Goal: Transaction & Acquisition: Purchase product/service

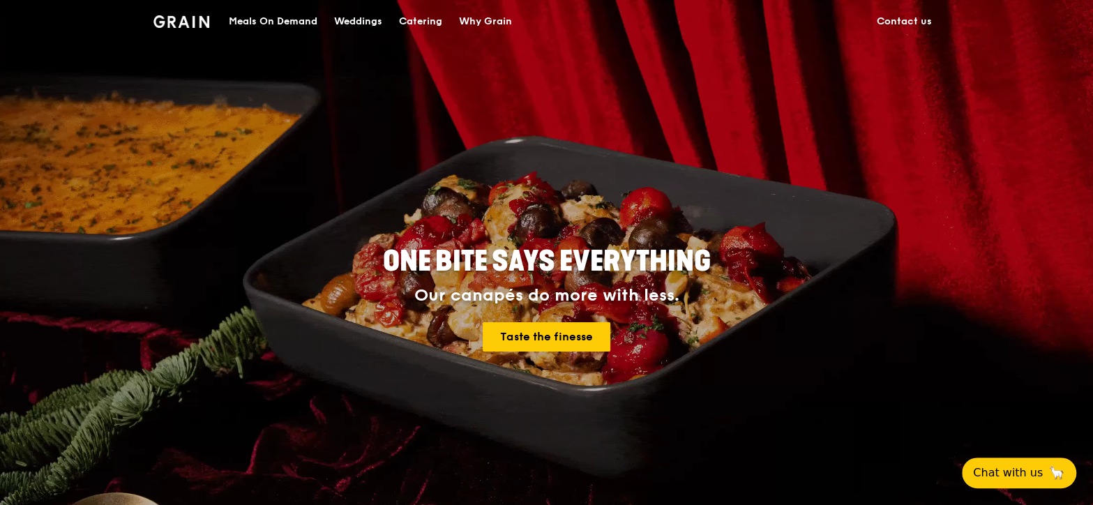
click at [280, 19] on div "Meals On Demand" at bounding box center [273, 22] width 89 height 42
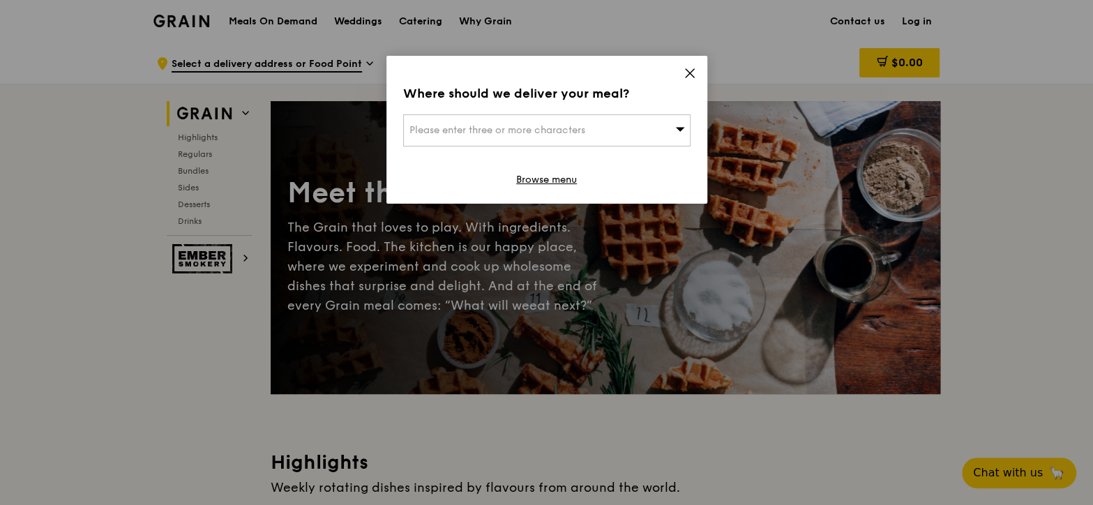
click at [679, 72] on div "Where should we deliver your meal? Please enter three or more characters Browse…" at bounding box center [546, 130] width 321 height 148
click at [687, 71] on icon at bounding box center [690, 73] width 8 height 8
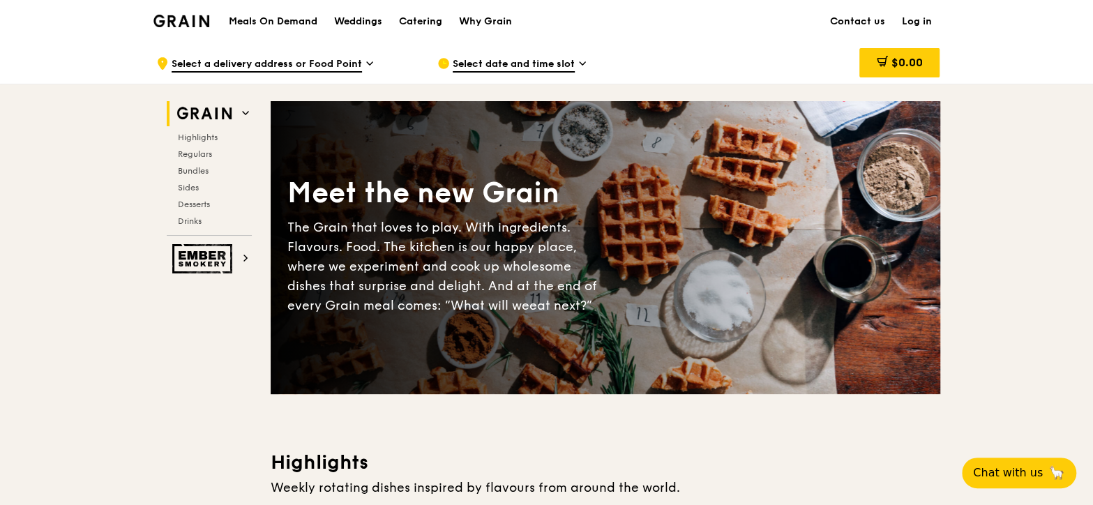
click at [242, 116] on span at bounding box center [245, 113] width 7 height 12
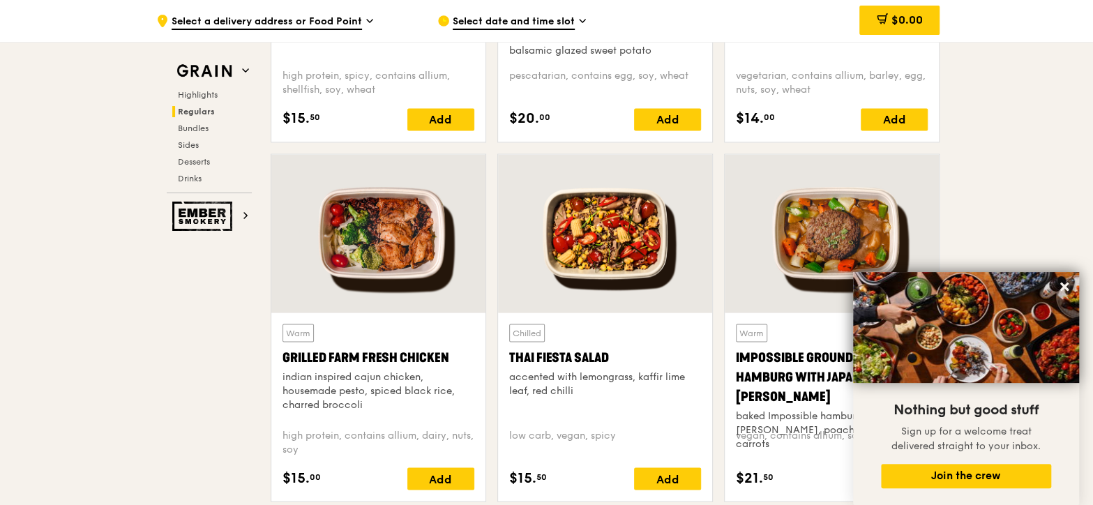
scroll to position [1702, 0]
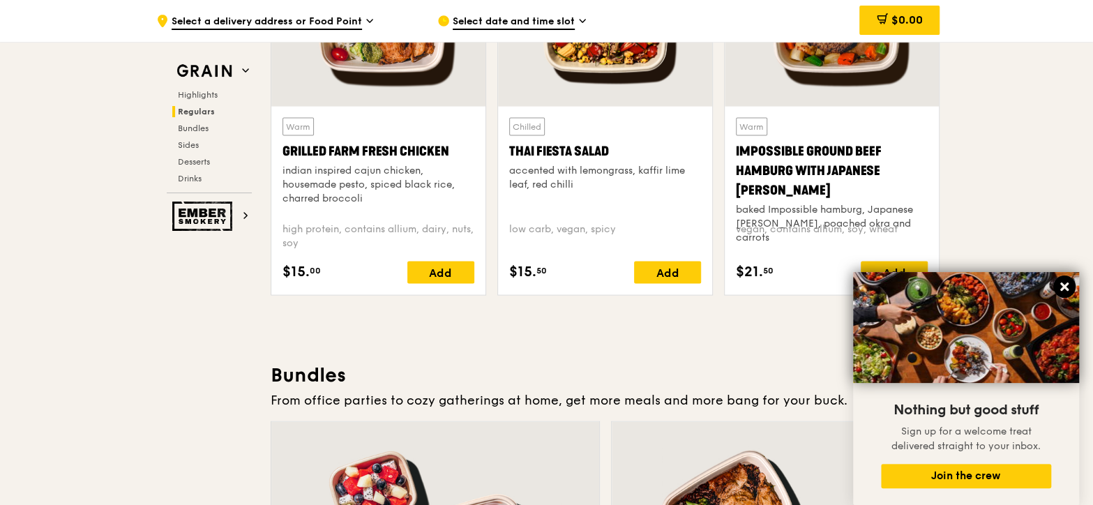
click at [1065, 284] on icon at bounding box center [1064, 286] width 13 height 13
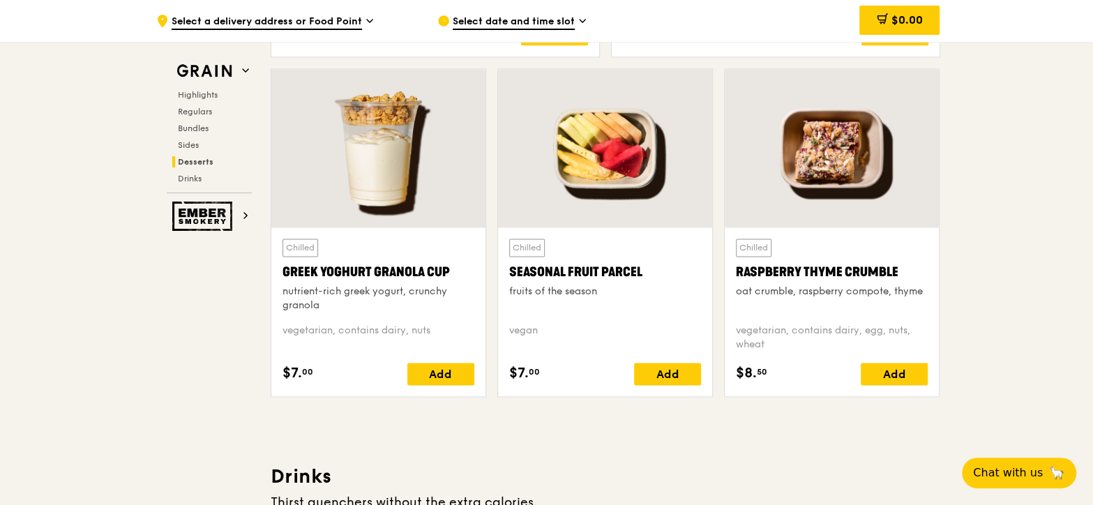
scroll to position [4446, 0]
